Goal: Check status: Check status

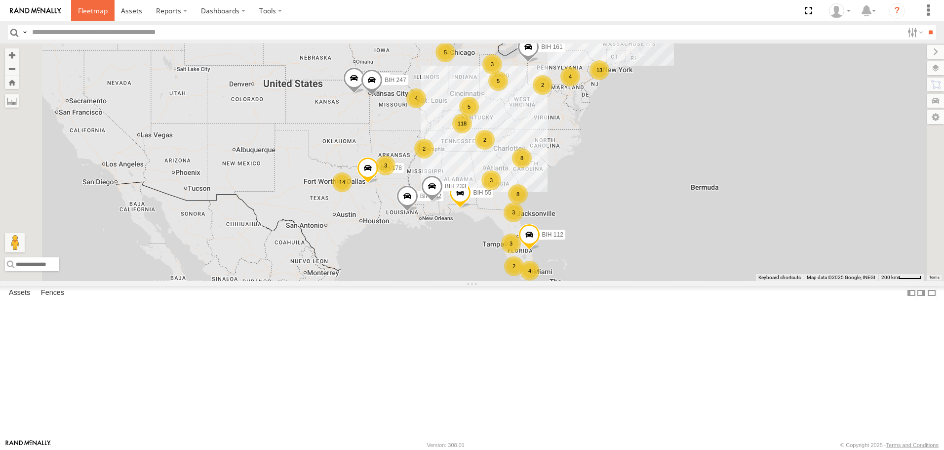
click at [97, 15] on span at bounding box center [93, 10] width 30 height 9
click at [929, 36] on input "**" at bounding box center [930, 32] width 11 height 14
click at [0, 0] on div "Asset Current Location" at bounding box center [0, 0] width 0 height 0
click at [0, 0] on span "Asset" at bounding box center [0, 0] width 0 height 0
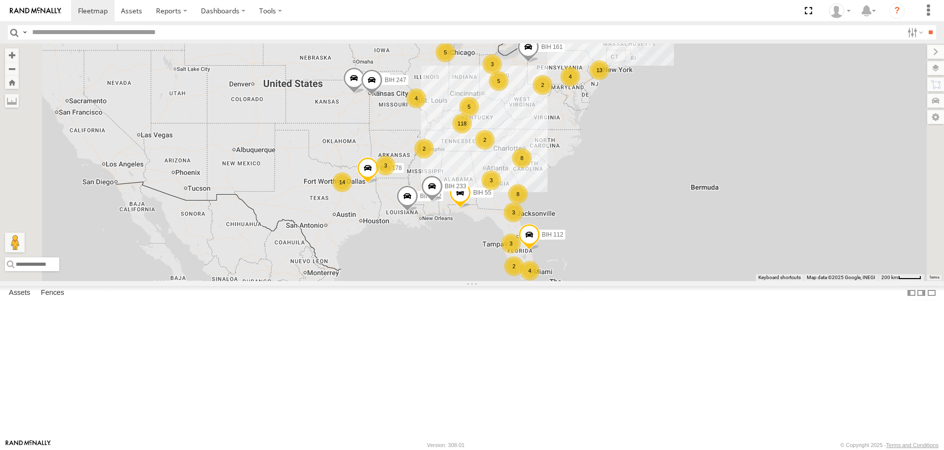
click at [0, 0] on span at bounding box center [0, 0] width 0 height 0
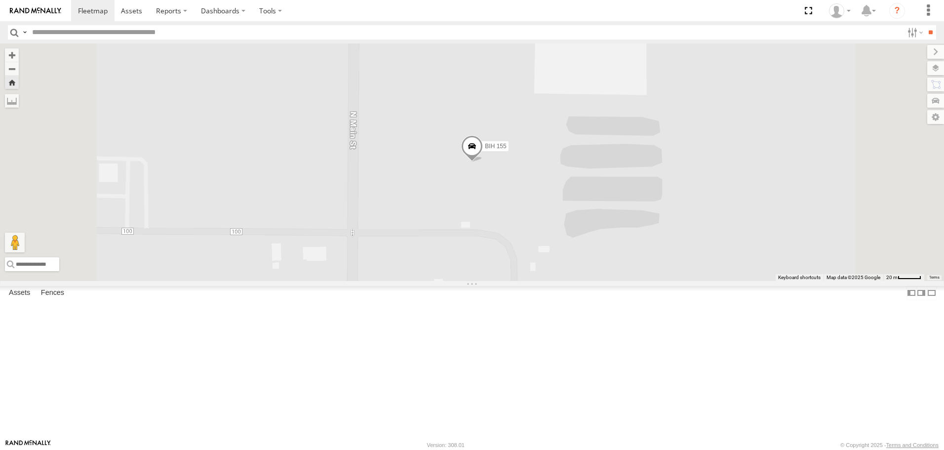
scroll to position [2025, 0]
click at [0, 0] on span at bounding box center [0, 0] width 0 height 0
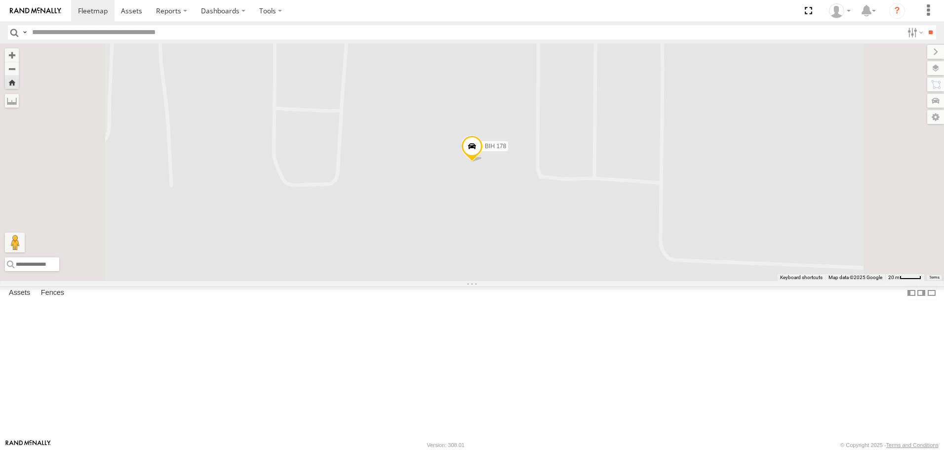
scroll to position [2470, 0]
click at [0, 0] on span at bounding box center [0, 0] width 0 height 0
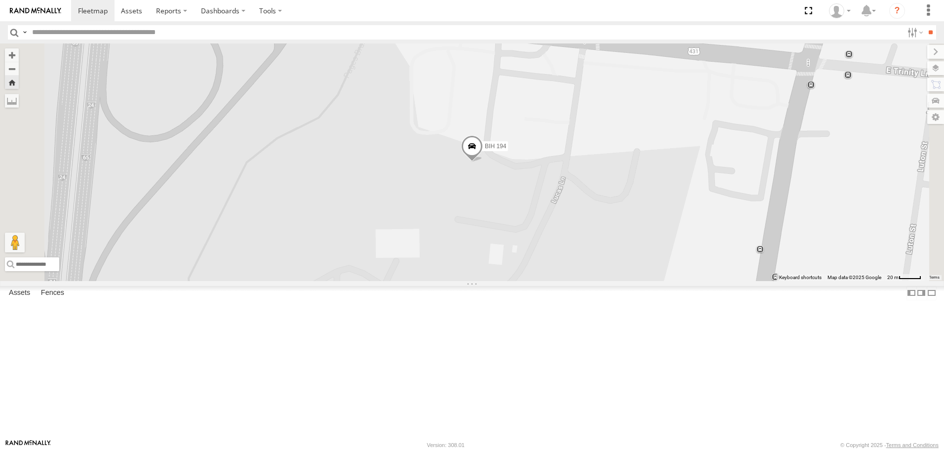
scroll to position [3853, 0]
click at [0, 0] on span at bounding box center [0, 0] width 0 height 0
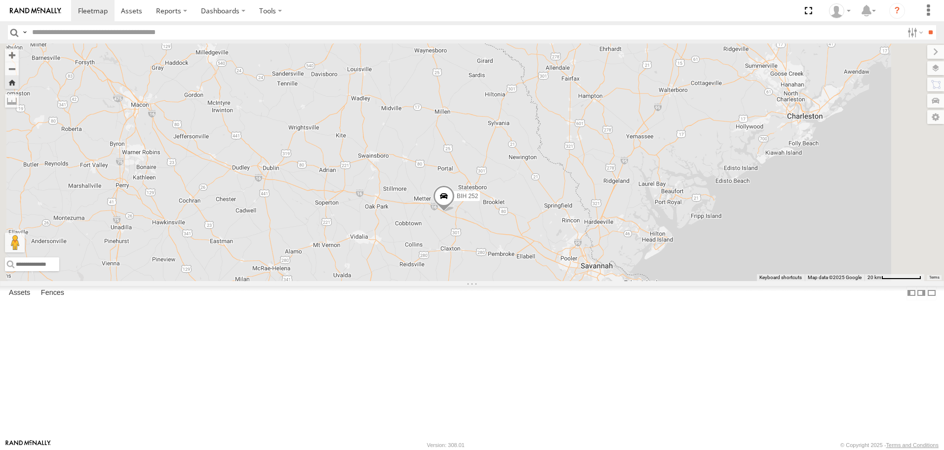
click at [0, 0] on span at bounding box center [0, 0] width 0 height 0
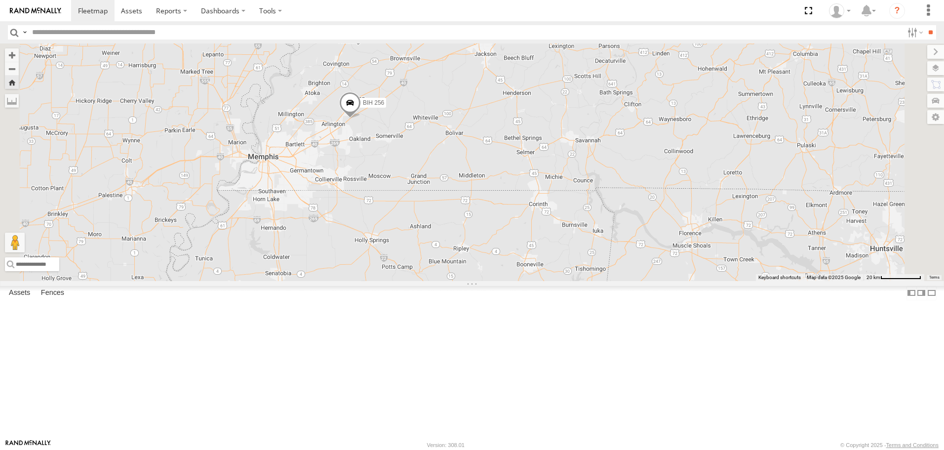
click at [0, 0] on span at bounding box center [0, 0] width 0 height 0
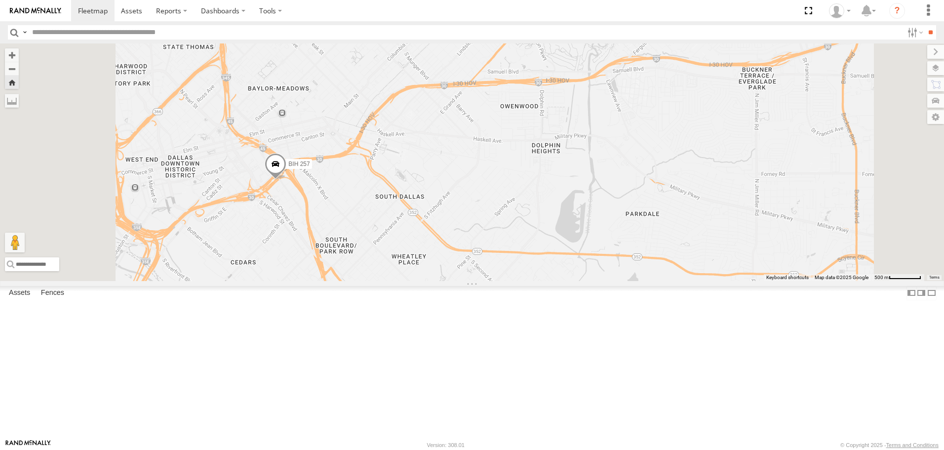
scroll to position [4890, 0]
click at [89, 11] on span at bounding box center [93, 10] width 30 height 9
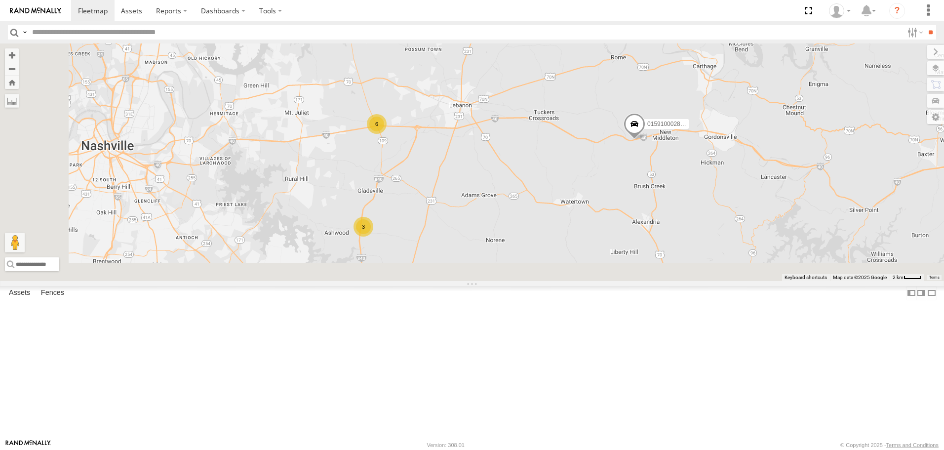
drag, startPoint x: 447, startPoint y: 250, endPoint x: 456, endPoint y: 198, distance: 53.1
click at [456, 202] on div "BIH 161 BIH 255 BIH 55 [GEOGRAPHIC_DATA] 112 [GEOGRAPHIC_DATA] 232 [GEOGRAPHIC_…" at bounding box center [472, 161] width 944 height 237
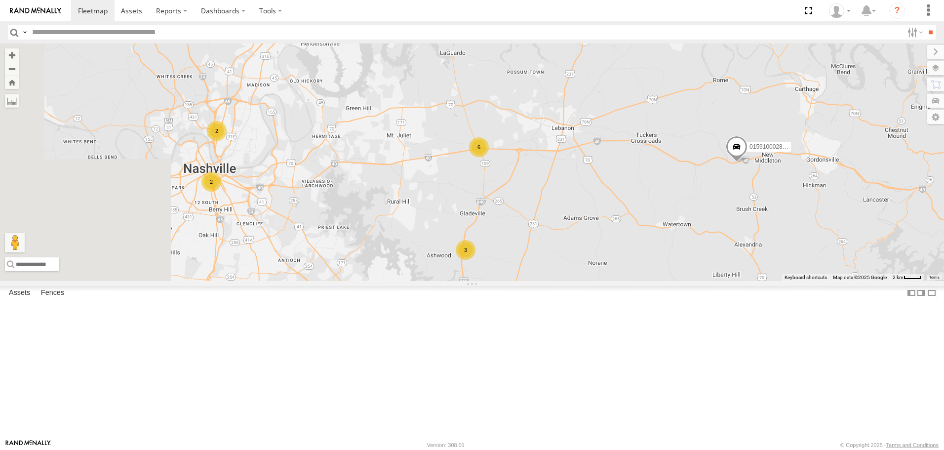
drag, startPoint x: 447, startPoint y: 191, endPoint x: 542, endPoint y: 296, distance: 141.6
click at [542, 281] on div "BIH 161 BIH 255 [GEOGRAPHIC_DATA] 55 [GEOGRAPHIC_DATA] 112 [GEOGRAPHIC_DATA] 23…" at bounding box center [472, 161] width 944 height 237
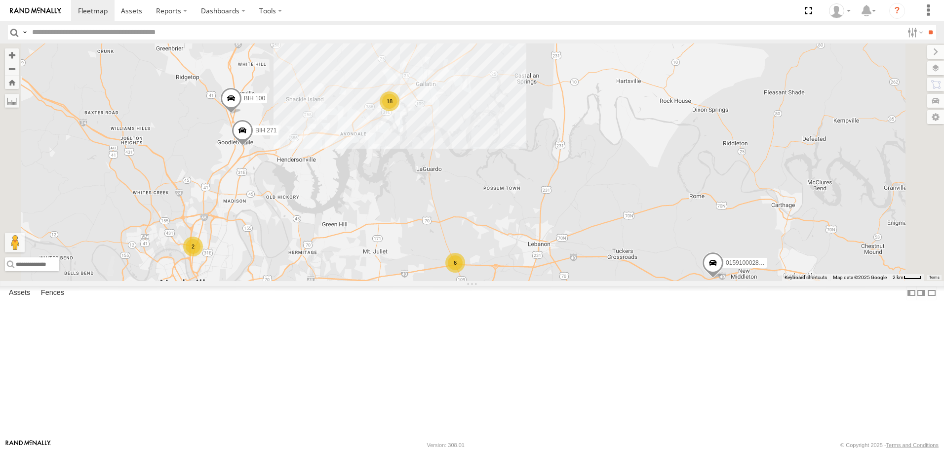
drag, startPoint x: 460, startPoint y: 211, endPoint x: 474, endPoint y: 264, distance: 55.0
click at [474, 264] on div "BIH 161 BIH 255 BIH 55 [GEOGRAPHIC_DATA] 112 [GEOGRAPHIC_DATA] 232 [GEOGRAPHIC_…" at bounding box center [472, 161] width 944 height 237
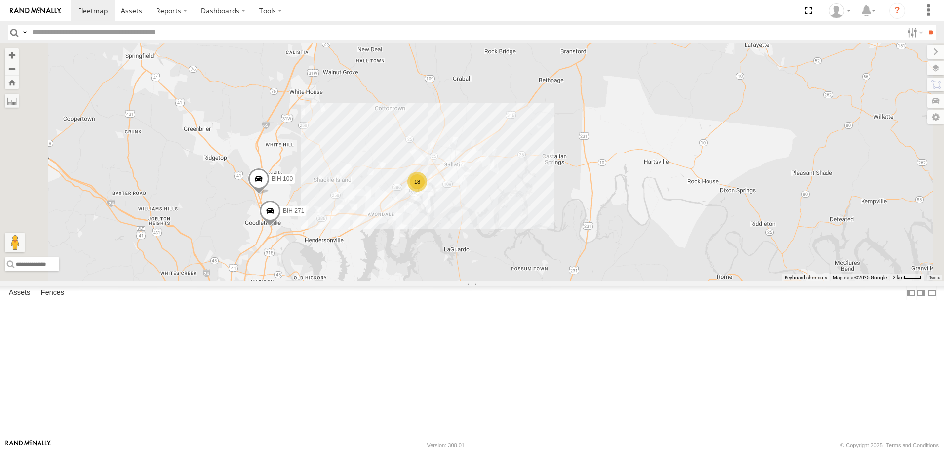
drag, startPoint x: 442, startPoint y: 142, endPoint x: 477, endPoint y: 238, distance: 102.0
click at [477, 238] on div "BIH 161 BIH 255 BIH 55 [GEOGRAPHIC_DATA] 112 [GEOGRAPHIC_DATA] 232 [GEOGRAPHIC_…" at bounding box center [472, 161] width 944 height 237
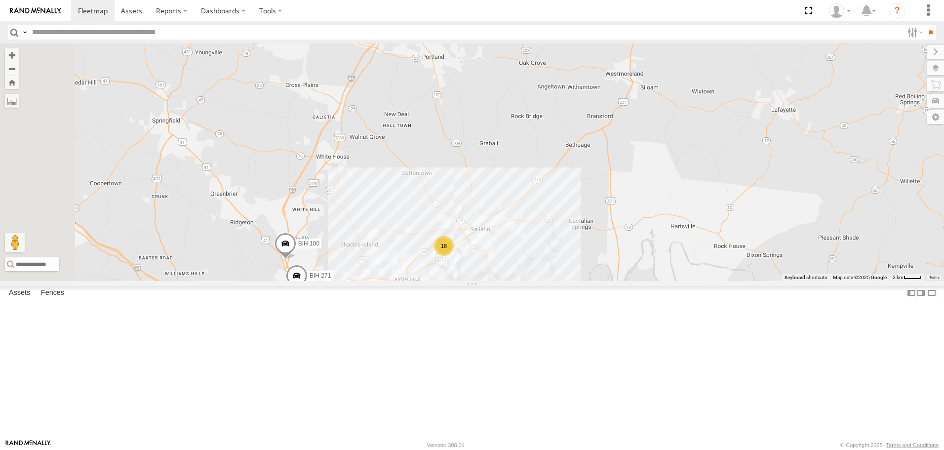
drag, startPoint x: 459, startPoint y: 204, endPoint x: 484, endPoint y: 263, distance: 63.6
click at [484, 263] on div "BIH 161 BIH 255 BIH 55 [GEOGRAPHIC_DATA] 112 [GEOGRAPHIC_DATA] 232 [GEOGRAPHIC_…" at bounding box center [472, 161] width 944 height 237
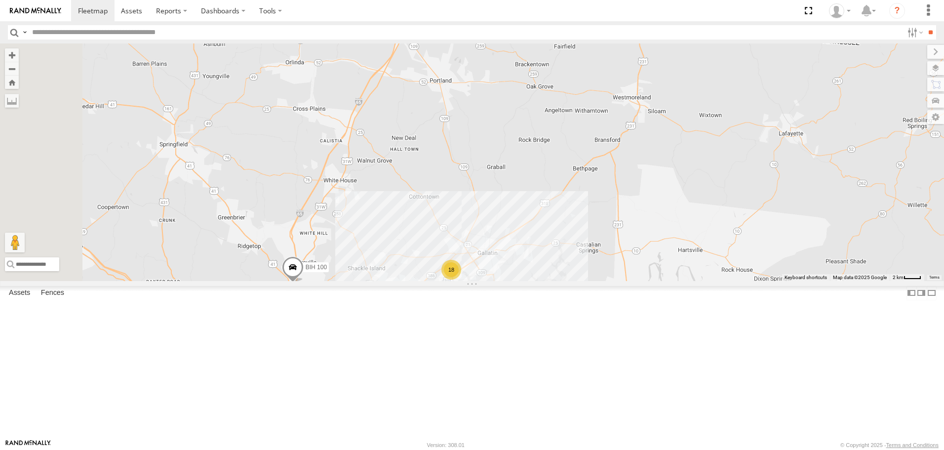
drag, startPoint x: 505, startPoint y: 232, endPoint x: 505, endPoint y: 245, distance: 13.3
click at [505, 245] on div "BIH 161 BIH 255 BIH 55 [GEOGRAPHIC_DATA] 112 [GEOGRAPHIC_DATA] 232 [GEOGRAPHIC_…" at bounding box center [472, 161] width 944 height 237
